Goal: Task Accomplishment & Management: Use online tool/utility

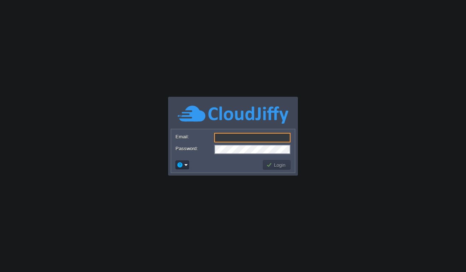
type input "[PERSON_NAME][EMAIL_ADDRESS][DOMAIN_NAME]"
click at [273, 164] on button "Login" at bounding box center [276, 165] width 21 height 7
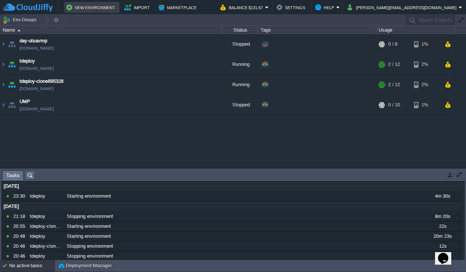
click at [91, 3] on button "New Environment" at bounding box center [91, 7] width 51 height 9
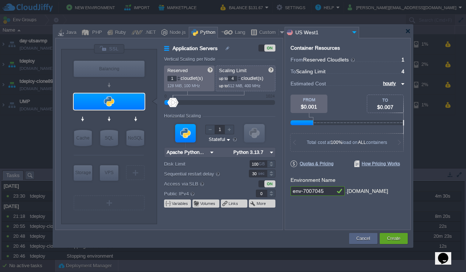
type input "NGINX 1.28.0"
click at [279, 31] on div at bounding box center [282, 32] width 7 height 11
type input "Application Servers"
type input "16"
type input "Docker Image"
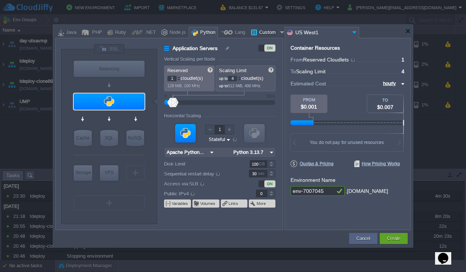
type input "Stateless"
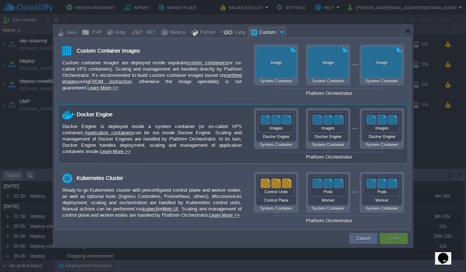
click at [139, 126] on div "Docker Engine is deployed inside a system container (or so-called VPS container…" at bounding box center [151, 138] width 179 height 31
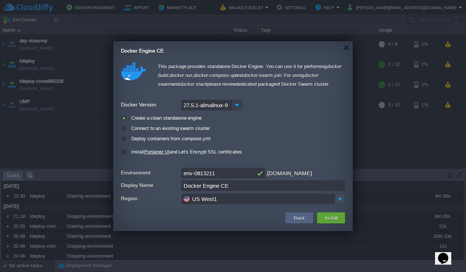
click at [238, 104] on img at bounding box center [237, 105] width 10 height 11
drag, startPoint x: 224, startPoint y: 174, endPoint x: 166, endPoint y: 174, distance: 58.6
click at [166, 174] on div "Environment env-0813211 .[DOMAIN_NAME]" at bounding box center [233, 173] width 224 height 11
paste input "ors-routing-server"
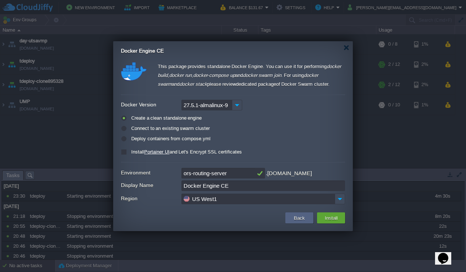
type input "ors-routing-server"
click at [286, 202] on input "US West1" at bounding box center [257, 199] width 153 height 11
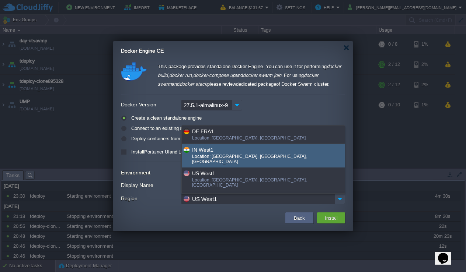
click at [239, 156] on div "Location: [GEOGRAPHIC_DATA], [GEOGRAPHIC_DATA], [GEOGRAPHIC_DATA]" at bounding box center [268, 160] width 152 height 12
type input "IN West1"
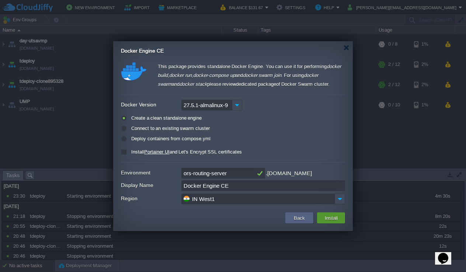
click at [335, 218] on button "Install" at bounding box center [330, 218] width 17 height 9
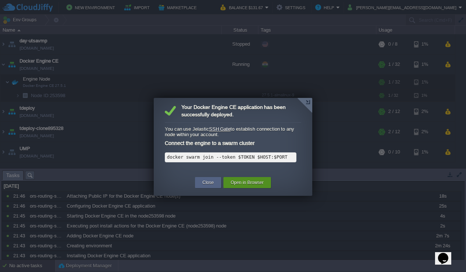
click at [262, 184] on button "Open in Browser" at bounding box center [247, 182] width 33 height 7
click at [307, 101] on div at bounding box center [304, 105] width 15 height 15
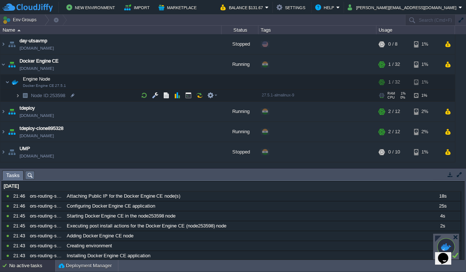
click at [19, 95] on img at bounding box center [17, 95] width 4 height 11
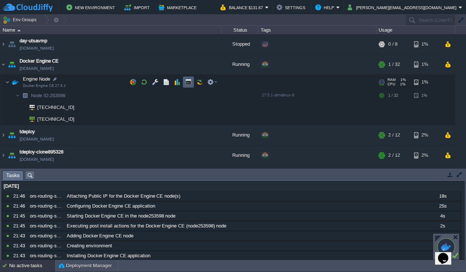
click at [189, 80] on button "button" at bounding box center [188, 82] width 7 height 7
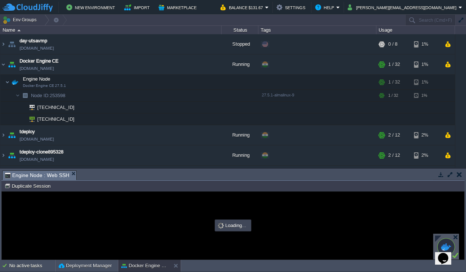
type input "#000000"
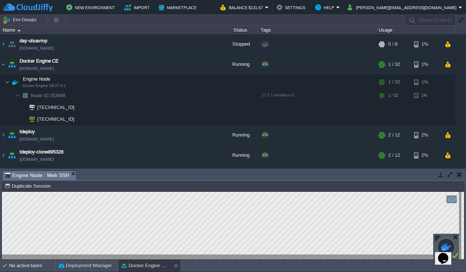
scroll to position [0, 0]
click at [172, 65] on button "button" at bounding box center [170, 64] width 7 height 7
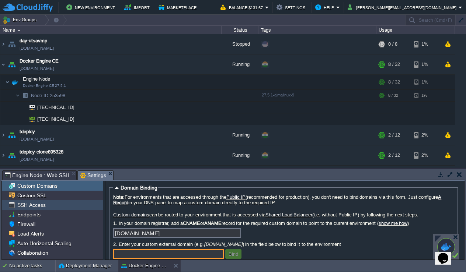
scroll to position [0, 0]
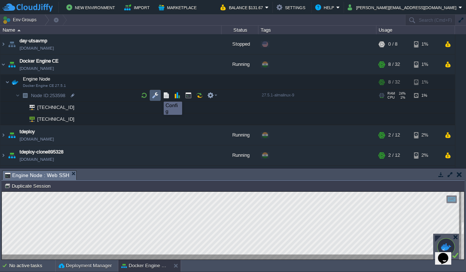
click at [154, 95] on button "button" at bounding box center [155, 95] width 7 height 7
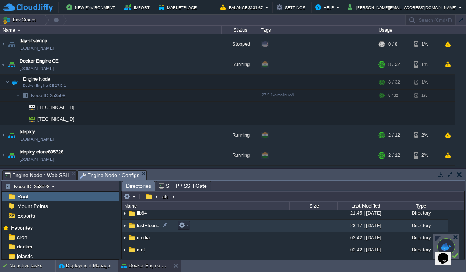
scroll to position [137, 0]
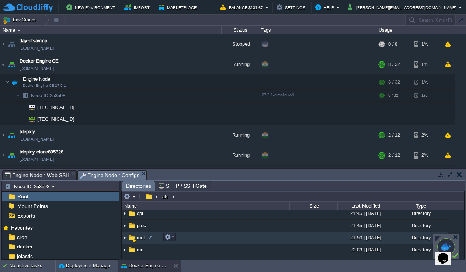
click at [143, 238] on span "root" at bounding box center [141, 238] width 10 height 6
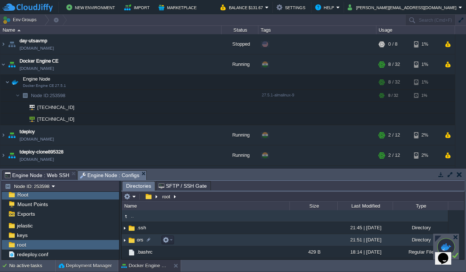
click at [139, 238] on span "ors" at bounding box center [140, 240] width 9 height 6
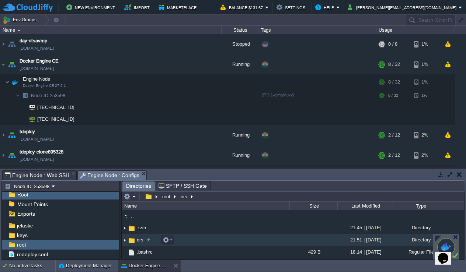
click at [139, 238] on span "ors" at bounding box center [140, 240] width 9 height 6
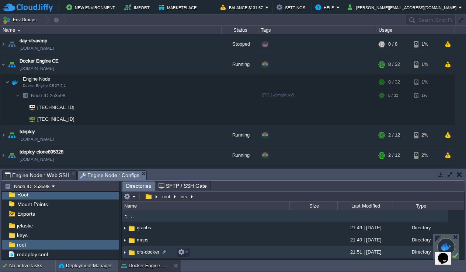
click at [151, 251] on span "ors-docker" at bounding box center [148, 252] width 25 height 6
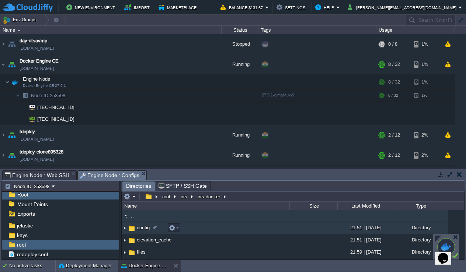
click at [141, 230] on span "config" at bounding box center [143, 228] width 15 height 6
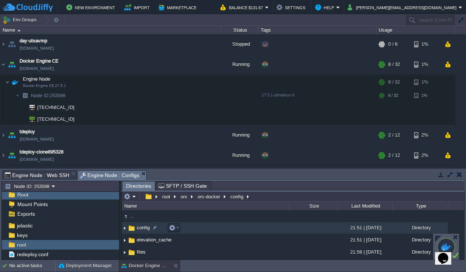
click at [141, 230] on span "config" at bounding box center [143, 228] width 15 height 6
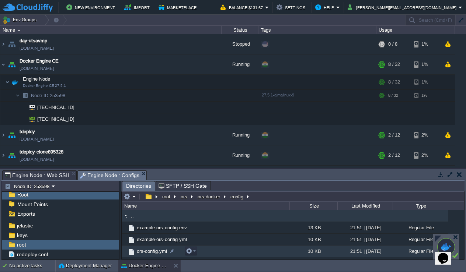
click at [147, 250] on span "ors-config.yml" at bounding box center [152, 251] width 32 height 6
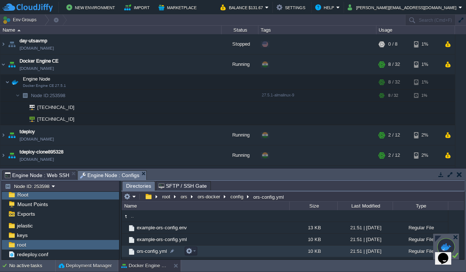
click at [147, 250] on span "ors-config.yml" at bounding box center [152, 251] width 32 height 6
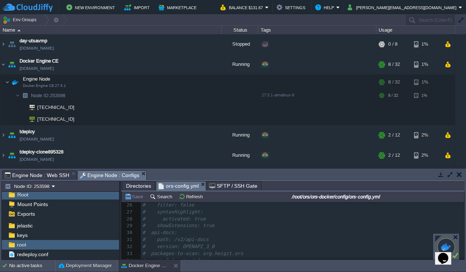
scroll to position [198, 0]
click at [178, 223] on span "# allowed_headers: Content-Type, X-Requested-With, accept, Origin, Access-Contr…" at bounding box center [297, 229] width 311 height 13
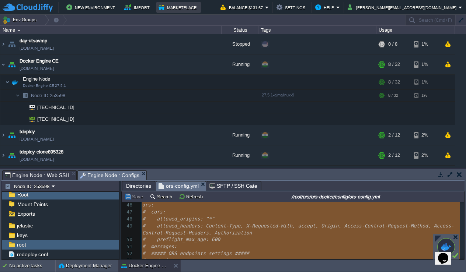
type textarea "-"
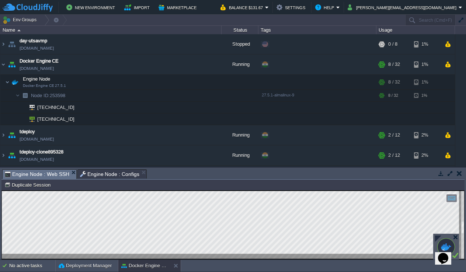
scroll to position [0, 0]
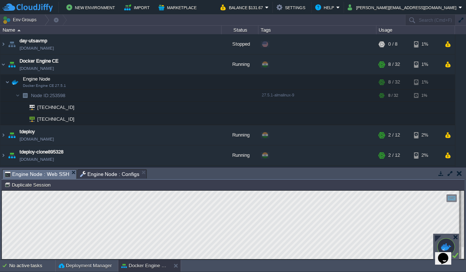
click at [112, 172] on span "Engine Node : Configs" at bounding box center [110, 174] width 60 height 9
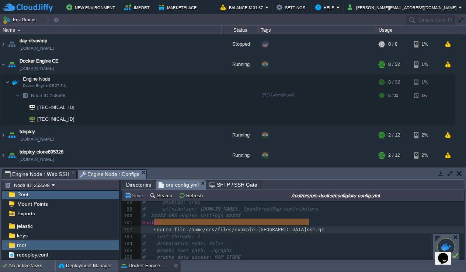
type textarea "engine: source_file: /home/ors/files/example-[GEOGRAPHIC_DATA]osm.gz"
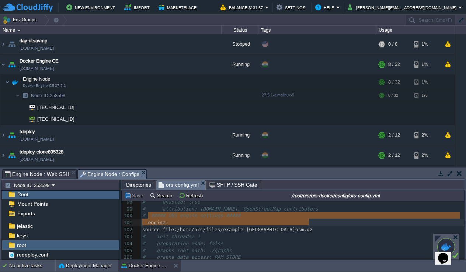
drag, startPoint x: 312, startPoint y: 223, endPoint x: 149, endPoint y: 218, distance: 163.3
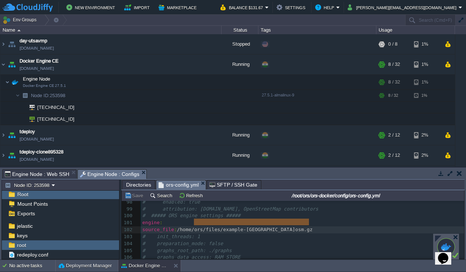
type textarea "/home/ors/files/example-[GEOGRAPHIC_DATA]osm.gz"
drag, startPoint x: 312, startPoint y: 223, endPoint x: 192, endPoint y: 224, distance: 120.1
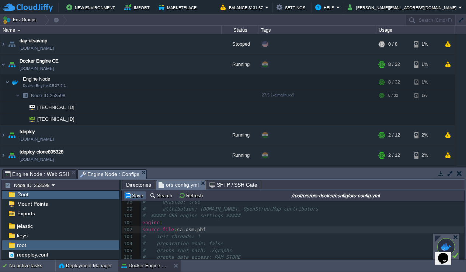
click at [138, 199] on button "Save" at bounding box center [135, 195] width 21 height 7
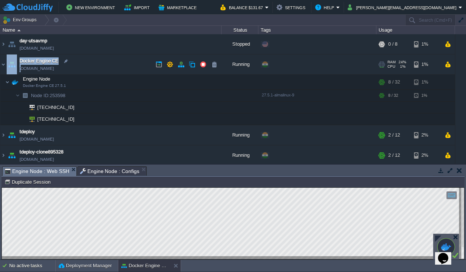
drag, startPoint x: 97, startPoint y: 70, endPoint x: 21, endPoint y: 70, distance: 75.9
click at [21, 70] on td "Docker Engine CE [DOMAIN_NAME]" at bounding box center [110, 65] width 221 height 20
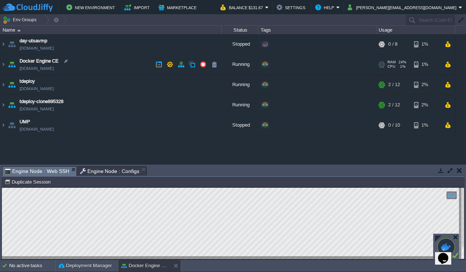
click at [6, 64] on td "Docker Engine CE [DOMAIN_NAME]" at bounding box center [110, 65] width 221 height 20
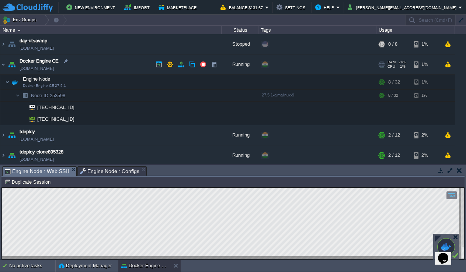
click at [54, 69] on link "[DOMAIN_NAME]" at bounding box center [37, 68] width 34 height 7
click at [96, 173] on span "Engine Node : Configs" at bounding box center [110, 171] width 60 height 9
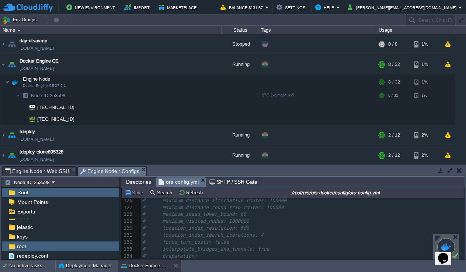
scroll to position [869, 0]
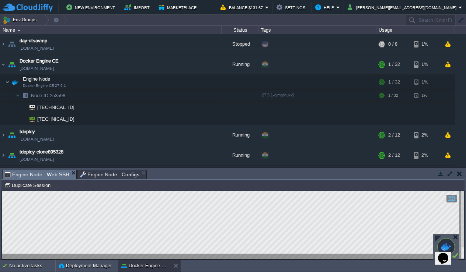
type textarea "OSM file does not exist:/home/ors/ca.osm.pbf"
click at [109, 172] on span "Engine Node : Configs" at bounding box center [110, 174] width 60 height 9
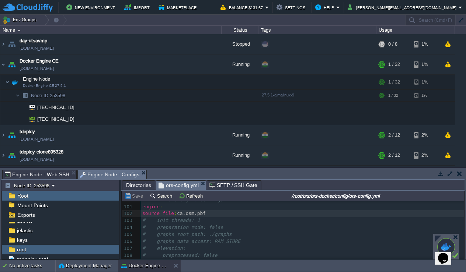
scroll to position [690, 0]
type textarea "a.osm.pbf"
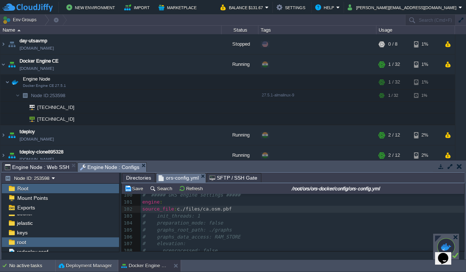
click at [111, 169] on span "Engine Node : Configs" at bounding box center [110, 167] width 60 height 9
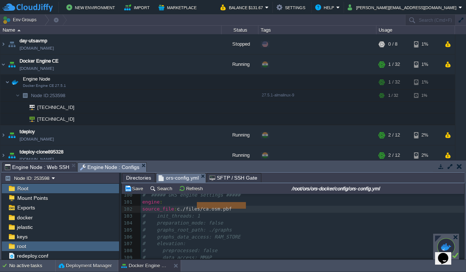
type textarea "c./files/ca.osm.pbf"
drag, startPoint x: 249, startPoint y: 206, endPoint x: 191, endPoint y: 206, distance: 58.2
click at [139, 191] on button "Save" at bounding box center [135, 188] width 21 height 7
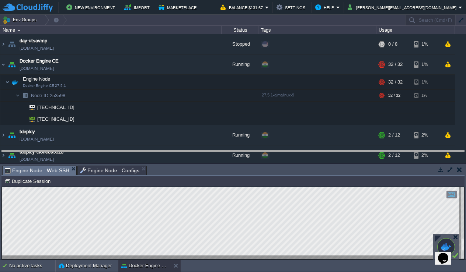
drag, startPoint x: 232, startPoint y: 176, endPoint x: 232, endPoint y: 162, distance: 14.0
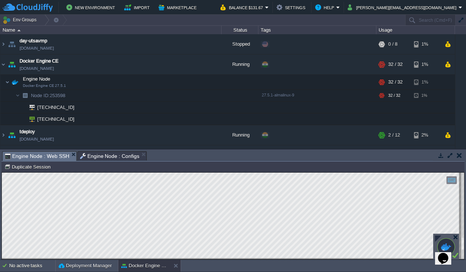
type textarea "meters: java.lang.IllegalStateException: Your specified OSM file does not exist…"
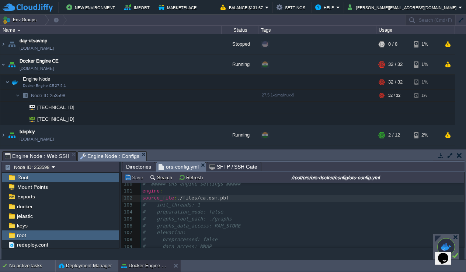
click at [110, 156] on span "Engine Node : Configs" at bounding box center [110, 156] width 60 height 9
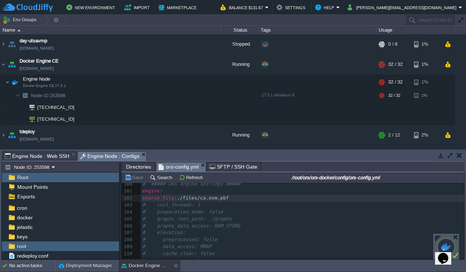
click at [246, 195] on pre "source_file : ./files/ca.osm.pbf" at bounding box center [302, 198] width 323 height 7
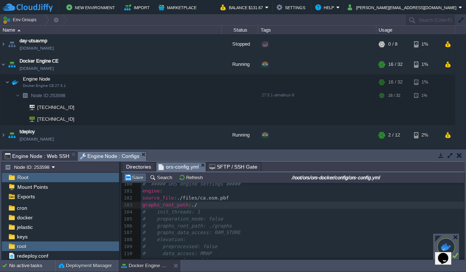
click at [137, 179] on button "Save" at bounding box center [135, 177] width 21 height 7
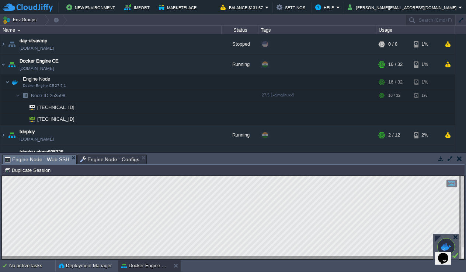
click at [105, 160] on span "Engine Node : Configs" at bounding box center [110, 159] width 60 height 9
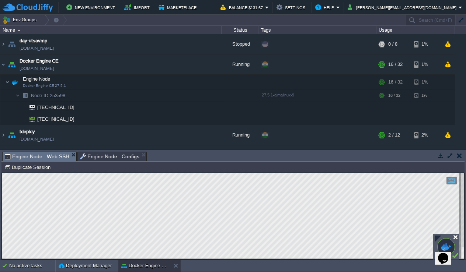
click at [457, 237] on div at bounding box center [455, 238] width 6 height 6
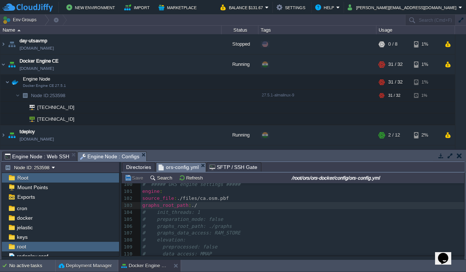
click at [110, 155] on span "Engine Node : Configs" at bounding box center [110, 156] width 60 height 9
click at [194, 196] on div "xxxxxxxxxx 90 # maximum_range_distance: 91 # - profiles: driving-car, driving-h…" at bounding box center [302, 264] width 323 height 305
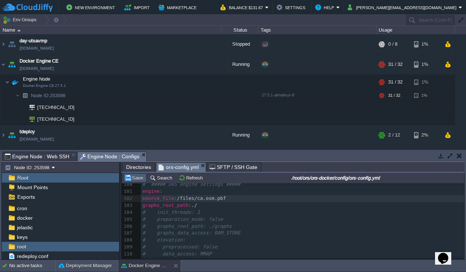
click at [135, 180] on button "Save" at bounding box center [135, 178] width 21 height 7
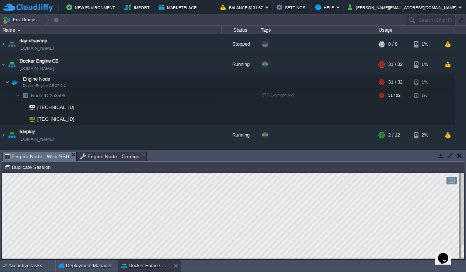
click at [100, 156] on span "Engine Node : Configs" at bounding box center [110, 156] width 60 height 9
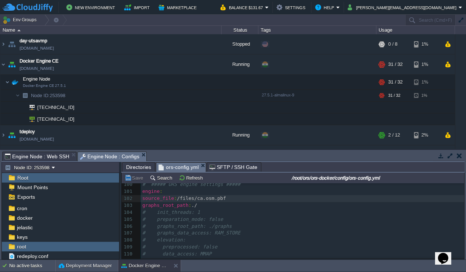
click at [195, 196] on div "xxxxxxxxxx 90 # maximum_range_distance: 91 # - profiles: driving-car, driving-h…" at bounding box center [302, 264] width 323 height 305
click at [136, 180] on button "Save" at bounding box center [135, 178] width 21 height 7
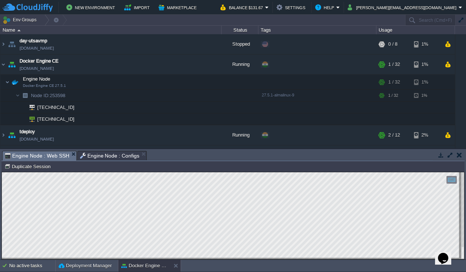
click at [110, 154] on span "Engine Node : Configs" at bounding box center [110, 155] width 60 height 9
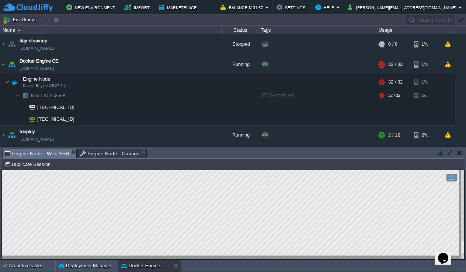
drag, startPoint x: 450, startPoint y: 178, endPoint x: 1, endPoint y: 184, distance: 448.5
click at [2, 170] on html "Copy: Cmd + C Paste: Cmd + V Settings: Ctrl + Shift + Alt 0" at bounding box center [233, 170] width 462 height 0
click at [105, 156] on span "Engine Node : Configs" at bounding box center [110, 153] width 60 height 9
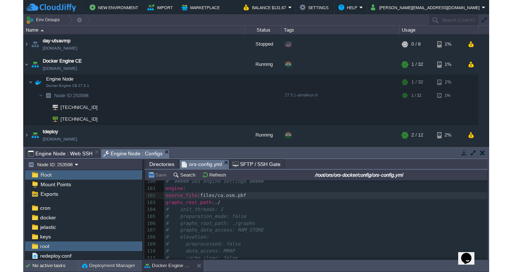
scroll to position [690, 0]
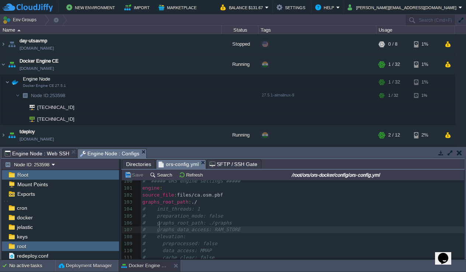
click at [158, 227] on span "# graphs_data_access: RAM_STORE" at bounding box center [191, 230] width 98 height 6
click at [137, 178] on button "Save" at bounding box center [135, 175] width 21 height 7
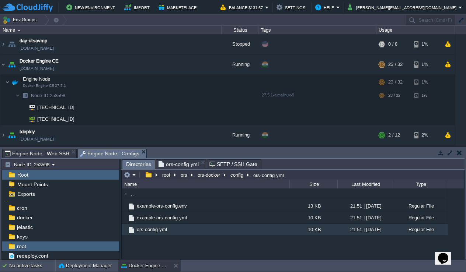
click at [137, 164] on span "Directories" at bounding box center [138, 164] width 25 height 9
click at [179, 165] on span "ors-config.yml" at bounding box center [178, 164] width 40 height 9
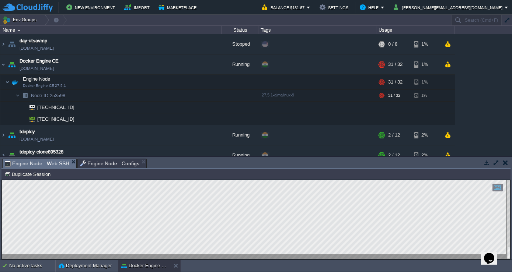
drag, startPoint x: 452, startPoint y: 189, endPoint x: 436, endPoint y: 256, distance: 69.1
click at [436, 256] on div at bounding box center [256, 219] width 508 height 79
type textarea "lore ipsumDo sit ' /amet/con/./adi' eli-sed | 7063-11-34 80:94:56 DOEI TEM-in-u…"
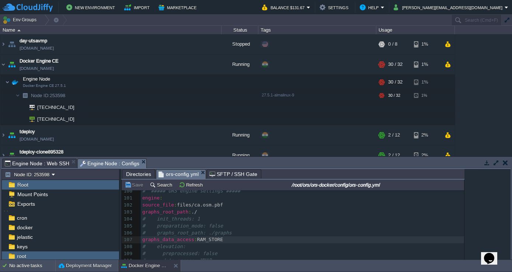
click at [115, 165] on span "Engine Node : Configs" at bounding box center [110, 163] width 60 height 9
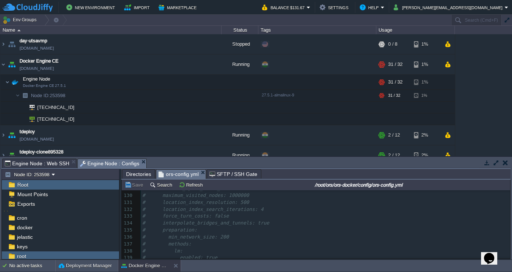
scroll to position [934, 0]
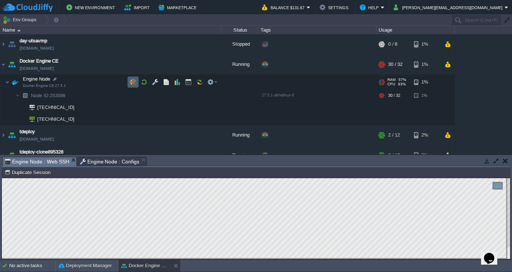
click at [137, 84] on td at bounding box center [132, 82] width 11 height 11
click at [157, 81] on button "button" at bounding box center [155, 82] width 7 height 7
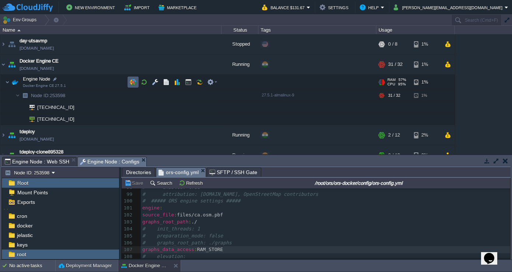
click at [136, 83] on button "button" at bounding box center [133, 82] width 7 height 7
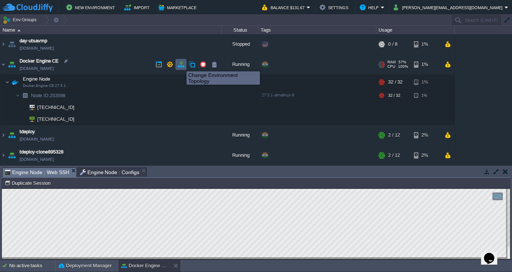
click at [181, 65] on button "button" at bounding box center [181, 64] width 7 height 7
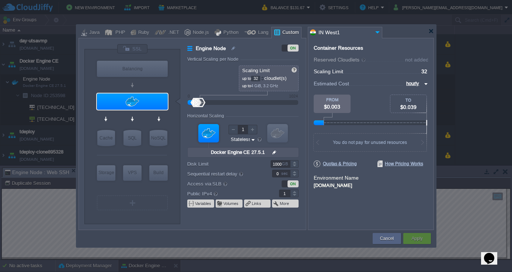
click at [415, 74] on div "To Scaling Limit ... = 32 not added" at bounding box center [371, 72] width 114 height 6
click at [263, 77] on div at bounding box center [263, 77] width 4 height 3
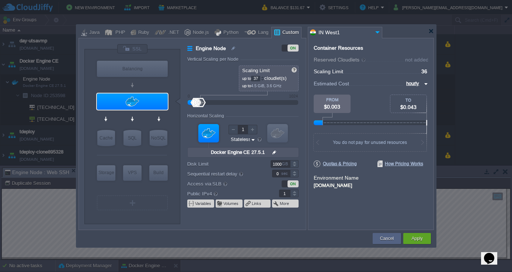
click at [263, 77] on div at bounding box center [263, 77] width 4 height 3
type input "38"
click at [263, 77] on div at bounding box center [263, 77] width 4 height 3
click at [417, 238] on button "Apply" at bounding box center [416, 238] width 11 height 7
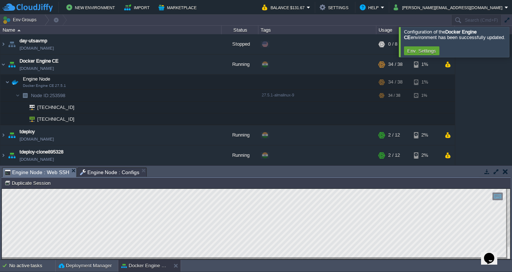
click at [465, 43] on div at bounding box center [521, 42] width 0 height 30
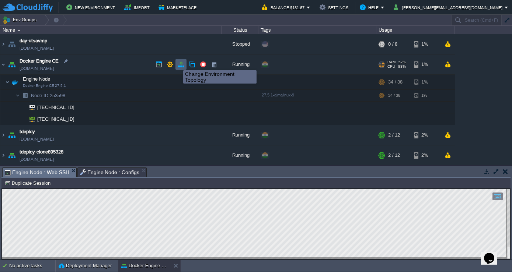
click at [182, 64] on button "button" at bounding box center [181, 64] width 7 height 7
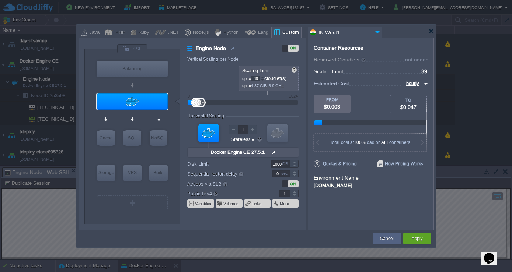
click at [264, 77] on div at bounding box center [263, 77] width 4 height 3
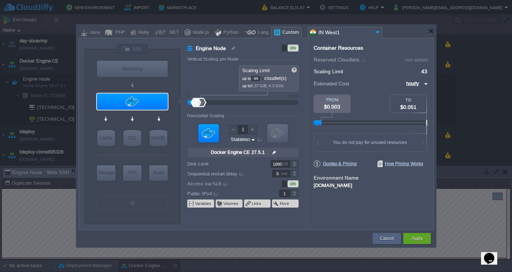
click at [264, 77] on div at bounding box center [263, 77] width 4 height 3
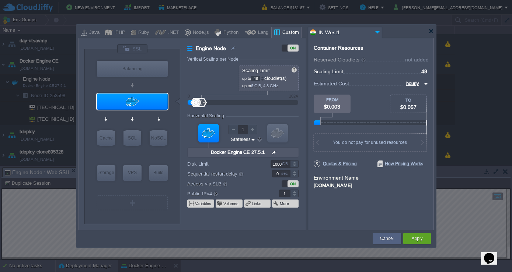
click at [264, 77] on div at bounding box center [263, 77] width 4 height 3
type input "51"
click at [264, 77] on div at bounding box center [263, 77] width 4 height 3
click at [254, 129] on div at bounding box center [253, 130] width 10 height 10
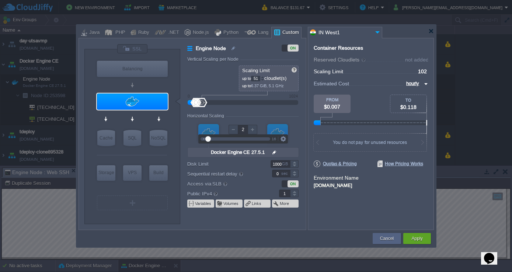
type input "1"
click at [234, 130] on div at bounding box center [233, 130] width 10 height 10
click at [422, 239] on button "Apply" at bounding box center [416, 238] width 11 height 7
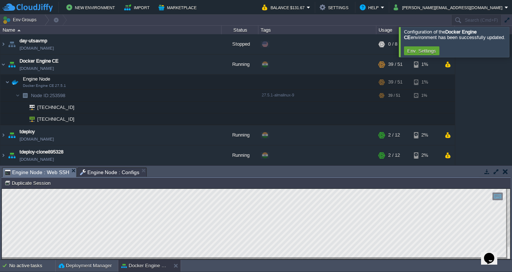
click at [465, 44] on div at bounding box center [521, 42] width 0 height 30
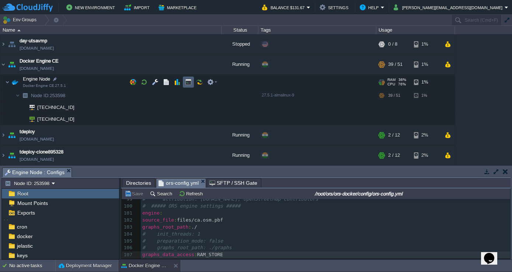
click at [187, 83] on button "button" at bounding box center [188, 82] width 7 height 7
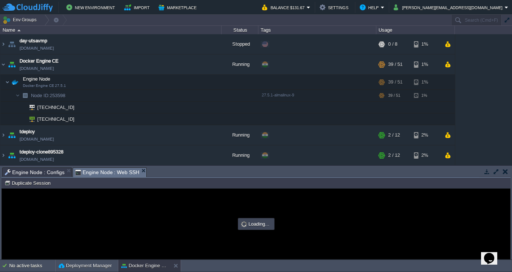
scroll to position [0, 0]
type input "#000000"
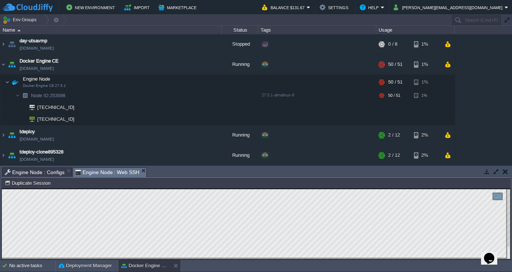
type textarea "Exception: java.lang.OutOfMemoryError thrown from the UncaughtExceptionHandler …"
click at [206, 65] on td at bounding box center [202, 64] width 11 height 11
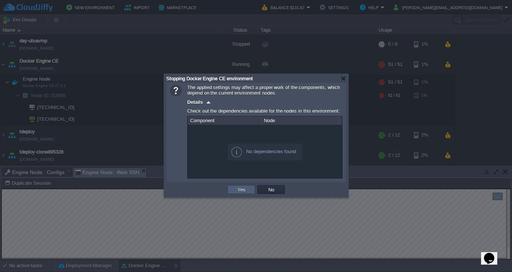
click at [244, 188] on button "Yes" at bounding box center [241, 189] width 13 height 7
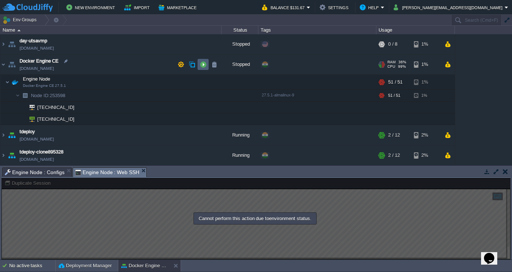
click at [204, 68] on button "button" at bounding box center [203, 64] width 7 height 7
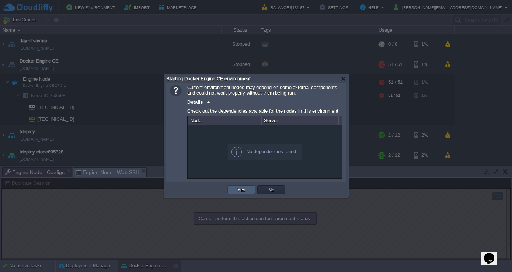
click at [246, 190] on button "Yes" at bounding box center [241, 189] width 13 height 7
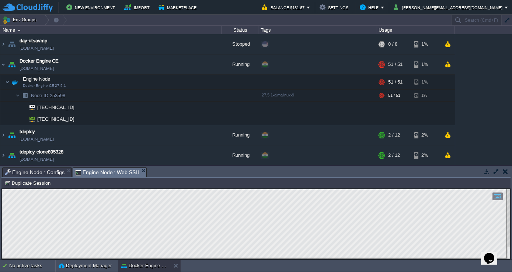
click at [45, 173] on span "Engine Node : Configs" at bounding box center [35, 172] width 60 height 9
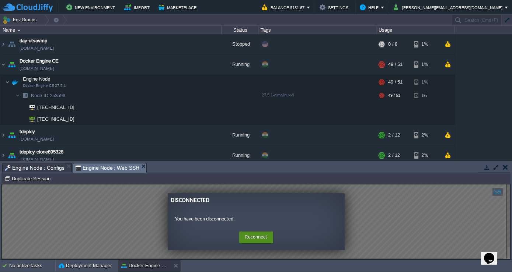
click at [249, 235] on button "Reconnect" at bounding box center [256, 238] width 34 height 12
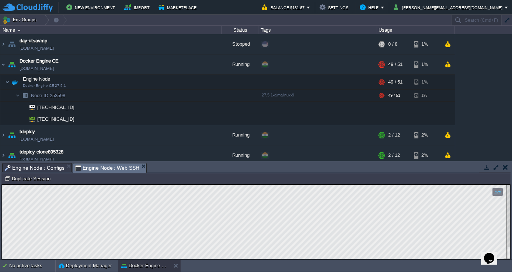
type textarea "Exception: java.lang.OutOfMemoryError thrown from the UncaughtExceptionHandler …"
click at [447, 66] on button "button" at bounding box center [447, 64] width 6 height 7
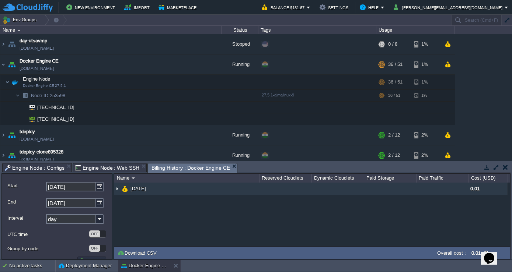
click at [117, 190] on img at bounding box center [117, 189] width 6 height 12
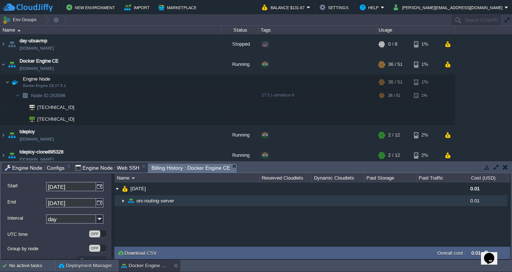
click at [123, 201] on img at bounding box center [123, 200] width 6 height 11
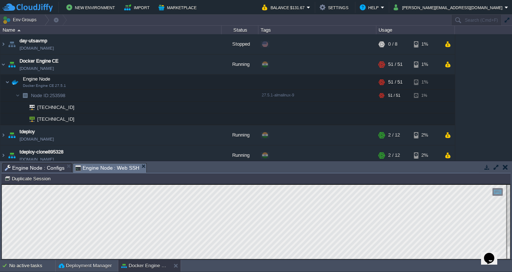
click at [49, 170] on span "Engine Node : Configs" at bounding box center [35, 168] width 60 height 9
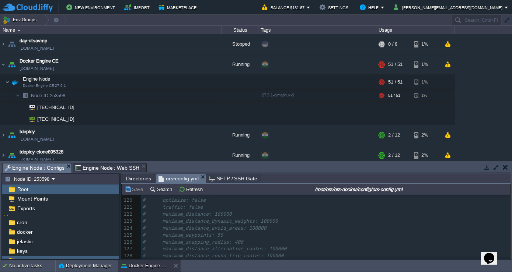
scroll to position [801, 0]
click at [206, 231] on pre "# lm:" at bounding box center [325, 234] width 369 height 7
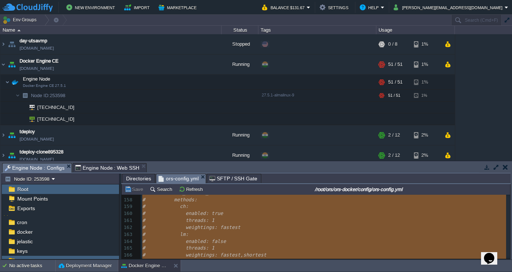
type textarea "-"
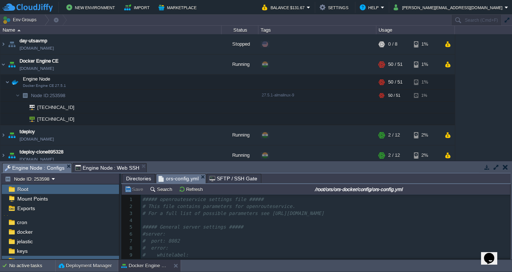
scroll to position [60, 0]
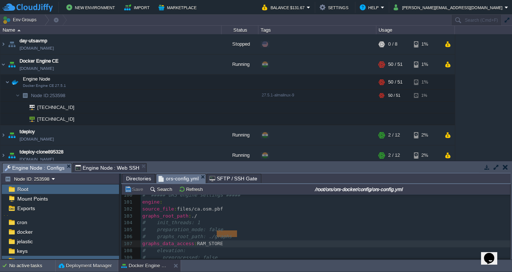
type textarea "RAM_STORE"
drag, startPoint x: 239, startPoint y: 235, endPoint x: 211, endPoint y: 235, distance: 28.4
paste textarea
click at [136, 189] on button "Save" at bounding box center [135, 189] width 21 height 7
click at [184, 66] on button "button" at bounding box center [181, 64] width 7 height 7
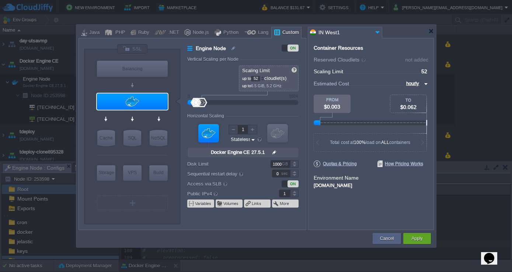
click at [264, 77] on div at bounding box center [263, 77] width 4 height 3
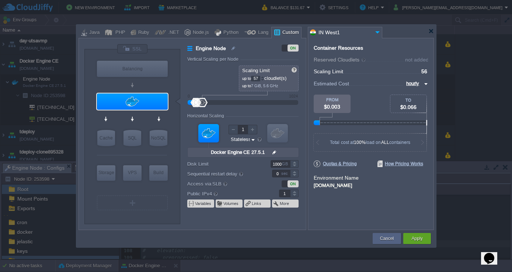
click at [264, 77] on div at bounding box center [263, 77] width 4 height 3
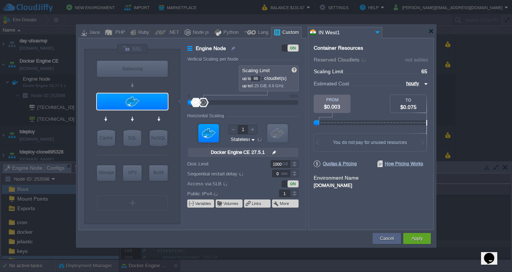
click at [264, 77] on div at bounding box center [263, 77] width 4 height 3
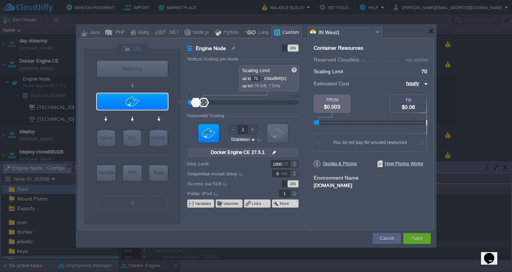
click at [264, 77] on div at bounding box center [263, 77] width 4 height 3
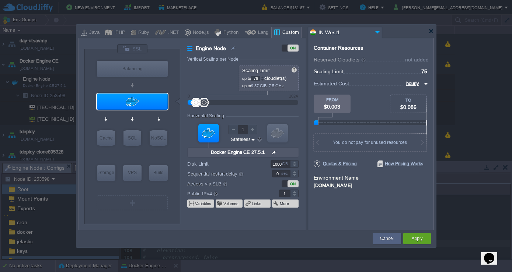
click at [264, 77] on div at bounding box center [263, 77] width 4 height 3
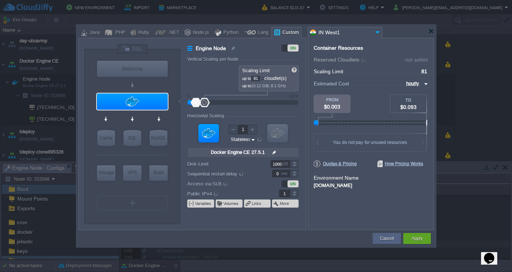
click at [264, 77] on div at bounding box center [263, 77] width 4 height 3
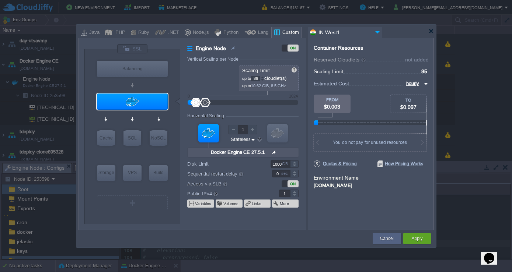
click at [264, 77] on div at bounding box center [263, 77] width 4 height 3
type input "87"
click at [264, 80] on div at bounding box center [263, 80] width 4 height 3
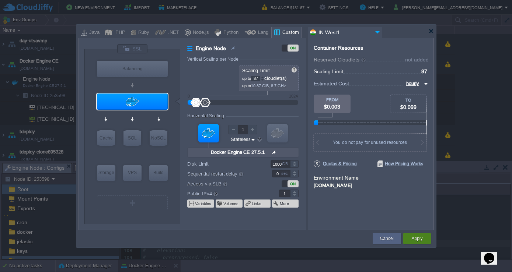
click at [416, 238] on button "Apply" at bounding box center [416, 238] width 11 height 7
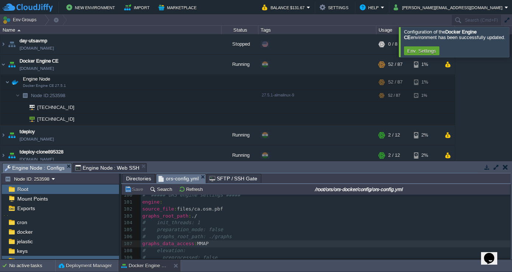
click at [465, 44] on div at bounding box center [521, 42] width 0 height 30
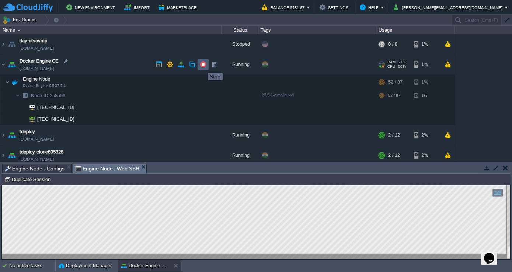
click at [202, 66] on button "button" at bounding box center [203, 64] width 7 height 7
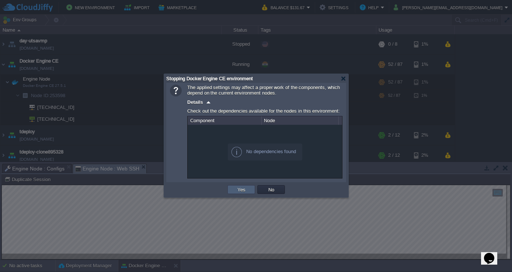
click at [244, 190] on button "Yes" at bounding box center [241, 189] width 13 height 7
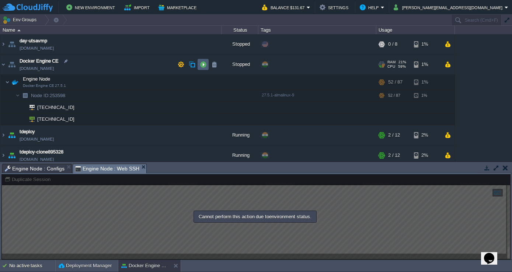
click at [205, 67] on button "button" at bounding box center [203, 64] width 7 height 7
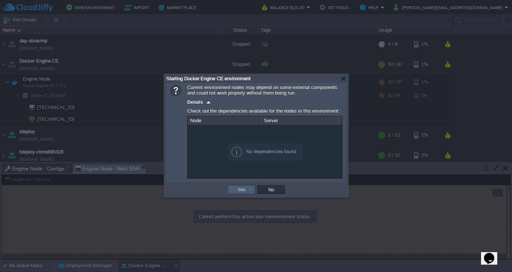
click at [239, 193] on button "Yes" at bounding box center [241, 189] width 13 height 7
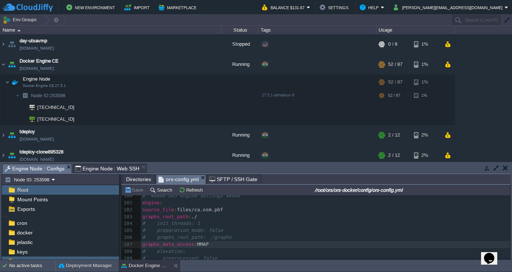
click at [42, 168] on span "Engine Node : Configs" at bounding box center [35, 168] width 60 height 9
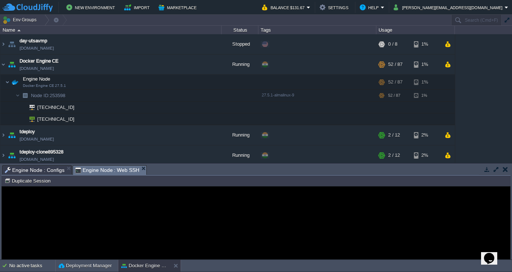
click at [145, 68] on td "Docker Engine CE [DOMAIN_NAME]" at bounding box center [110, 65] width 221 height 20
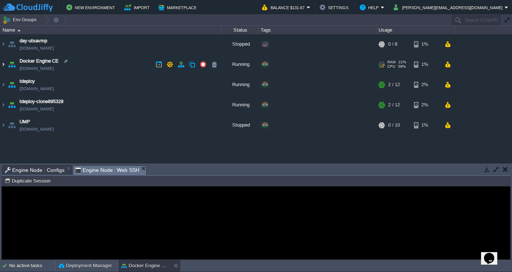
click at [5, 63] on img at bounding box center [3, 65] width 6 height 20
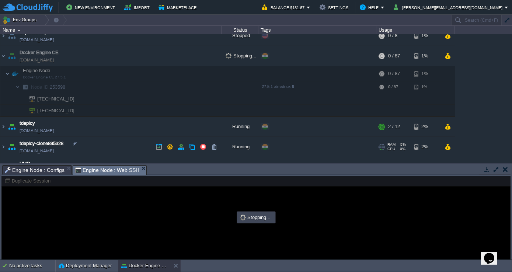
scroll to position [0, 0]
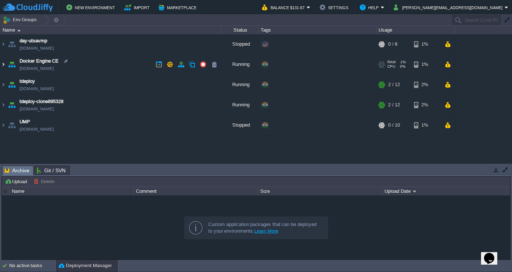
click at [4, 65] on img at bounding box center [3, 65] width 6 height 20
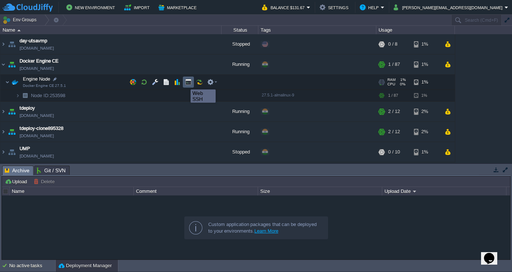
click at [189, 83] on button "button" at bounding box center [188, 82] width 7 height 7
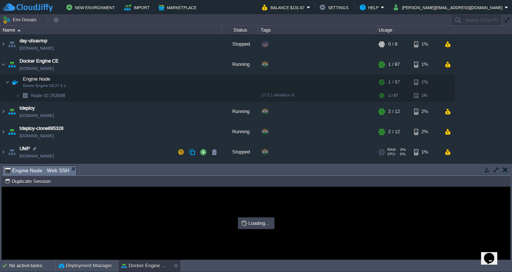
type input "#000000"
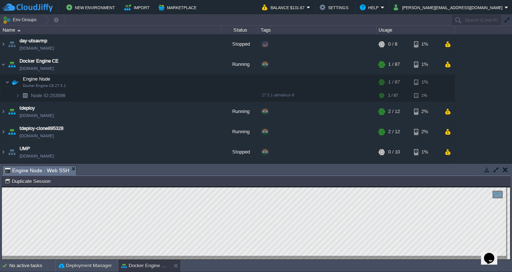
scroll to position [0, 0]
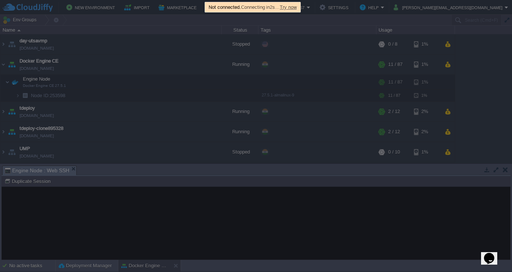
click at [297, 5] on span "Try now" at bounding box center [288, 7] width 17 height 6
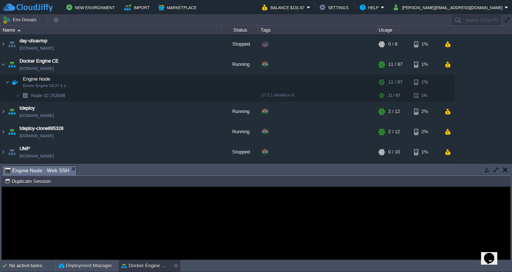
click at [53, 171] on span "Engine Node : Web SSH" at bounding box center [37, 170] width 64 height 9
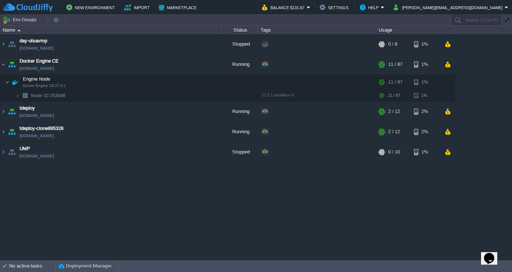
scroll to position [0, 0]
click at [190, 80] on button "button" at bounding box center [188, 82] width 7 height 7
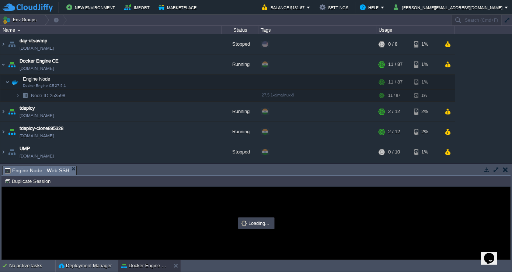
type input "#000000"
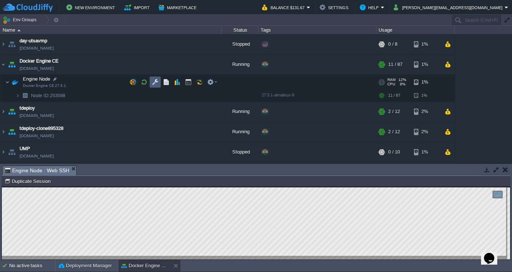
click at [154, 81] on button "button" at bounding box center [155, 82] width 7 height 7
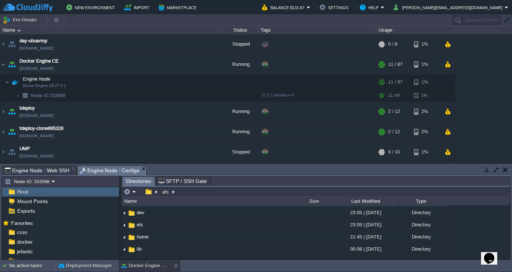
scroll to position [38, 0]
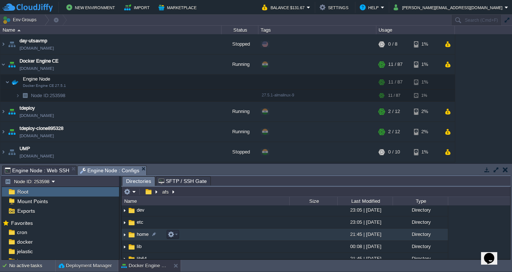
click at [143, 236] on span "home" at bounding box center [143, 234] width 14 height 6
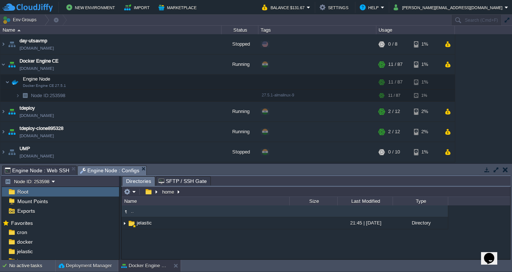
click at [27, 193] on span "Root" at bounding box center [23, 192] width 14 height 7
click at [149, 193] on button "button" at bounding box center [148, 192] width 11 height 7
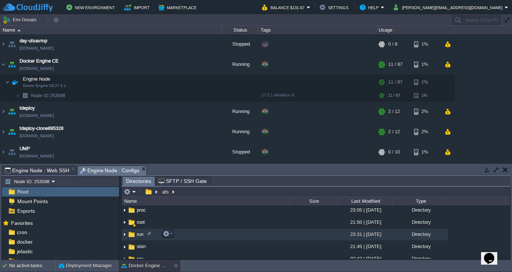
scroll to position [149, 0]
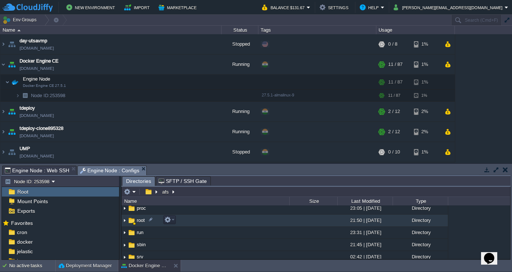
click at [139, 218] on span "root" at bounding box center [141, 220] width 10 height 6
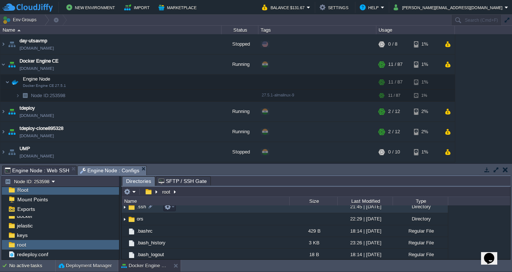
scroll to position [21, 0]
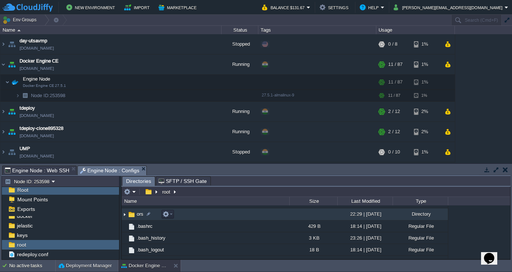
click at [136, 216] on span "ors" at bounding box center [140, 214] width 9 height 6
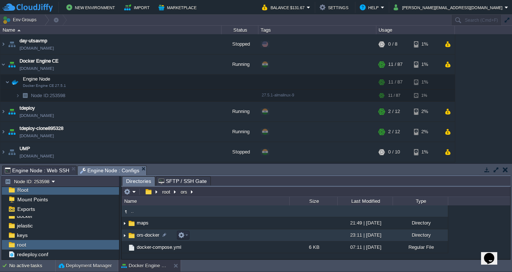
click at [143, 234] on span "ors-docker" at bounding box center [148, 235] width 25 height 6
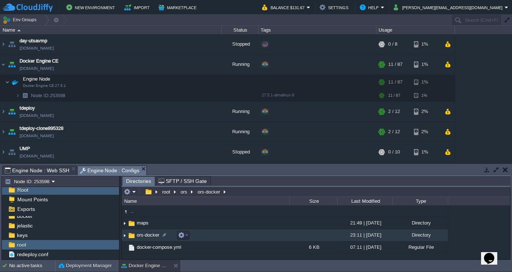
click at [143, 234] on span "ors-docker" at bounding box center [148, 235] width 25 height 6
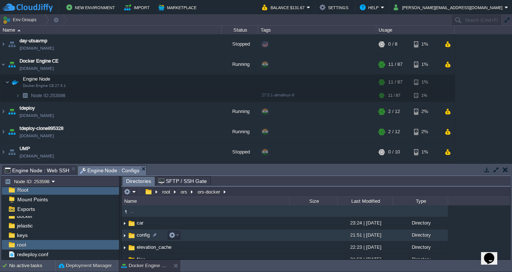
scroll to position [0, 0]
click at [142, 235] on span "config" at bounding box center [143, 235] width 15 height 6
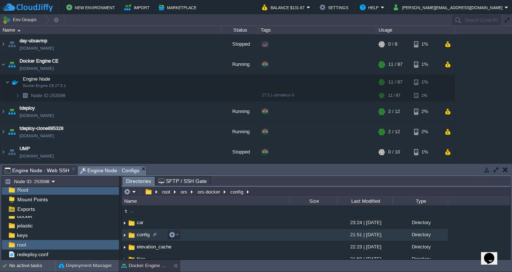
click at [142, 235] on span "config" at bounding box center [143, 235] width 15 height 6
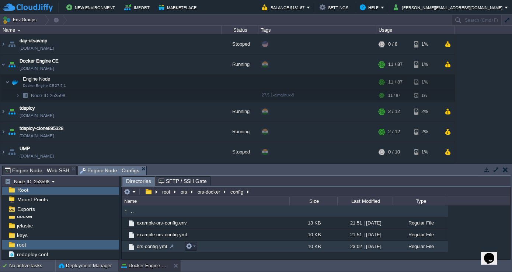
click at [150, 248] on span "ors-config.yml" at bounding box center [152, 247] width 32 height 6
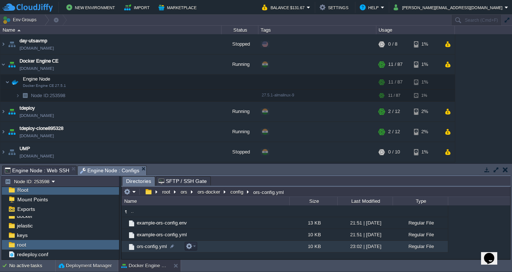
click at [150, 248] on span "ors-config.yml" at bounding box center [152, 247] width 32 height 6
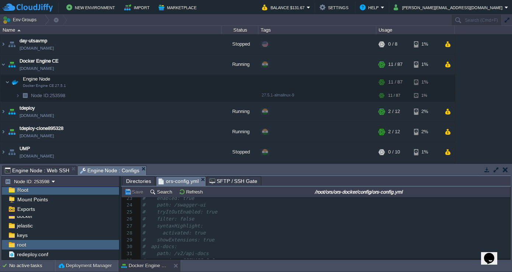
scroll to position [168, 0]
click at [258, 232] on pre "# maximum_range_time_default: 18000" at bounding box center [325, 234] width 369 height 7
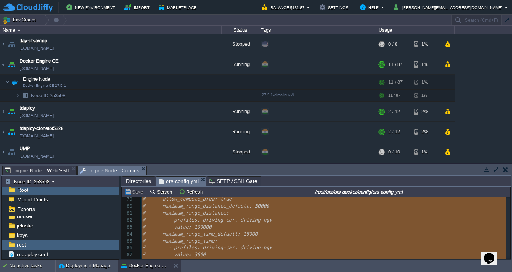
type textarea "-"
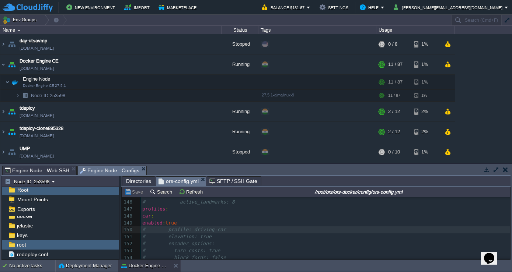
click at [146, 225] on div "x # maximum_range_time_default: 18000 133 # force_turn_costs: false 134 # inter…" at bounding box center [325, 230] width 369 height 243
click at [135, 190] on button "Save" at bounding box center [135, 192] width 21 height 7
click at [199, 226] on span "# enabled: true" at bounding box center [182, 229] width 81 height 6
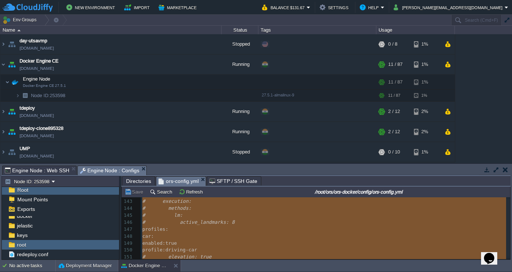
scroll to position [951, 0]
type textarea "-"
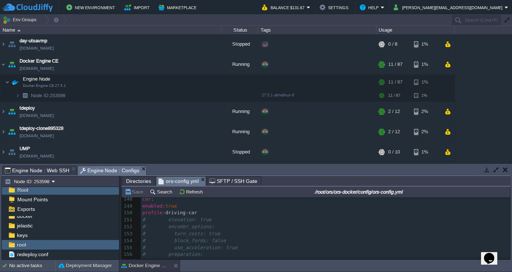
scroll to position [990, 0]
click at [149, 219] on div "xxxxxxxxxx ​ 133 # force_turn_costs: false 134 # interpolate_bridges_and_tunnel…" at bounding box center [325, 250] width 369 height 319
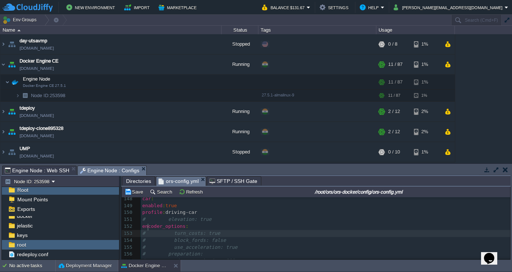
click at [148, 228] on div "xxxxxxxxxx ​ 133 # force_turn_costs: false 134 # interpolate_bridges_and_tunnel…" at bounding box center [325, 250] width 369 height 319
click at [146, 234] on div "xxxxxxxxxx ​ 133 # force_turn_costs: false 134 # interpolate_bridges_and_tunnel…" at bounding box center [325, 250] width 369 height 319
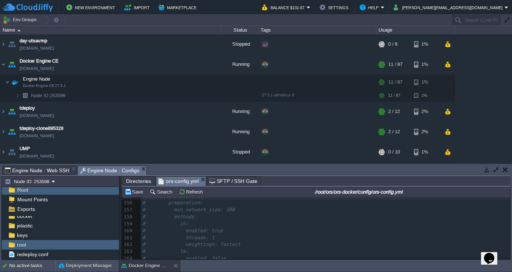
scroll to position [1045, 0]
click at [129, 189] on button "Save" at bounding box center [135, 192] width 21 height 7
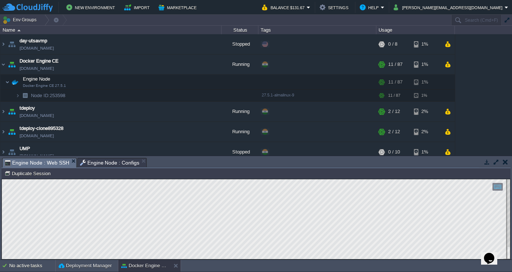
click at [34, 162] on span "Engine Node : Web SSH" at bounding box center [37, 162] width 64 height 9
